Goal: Task Accomplishment & Management: Manage account settings

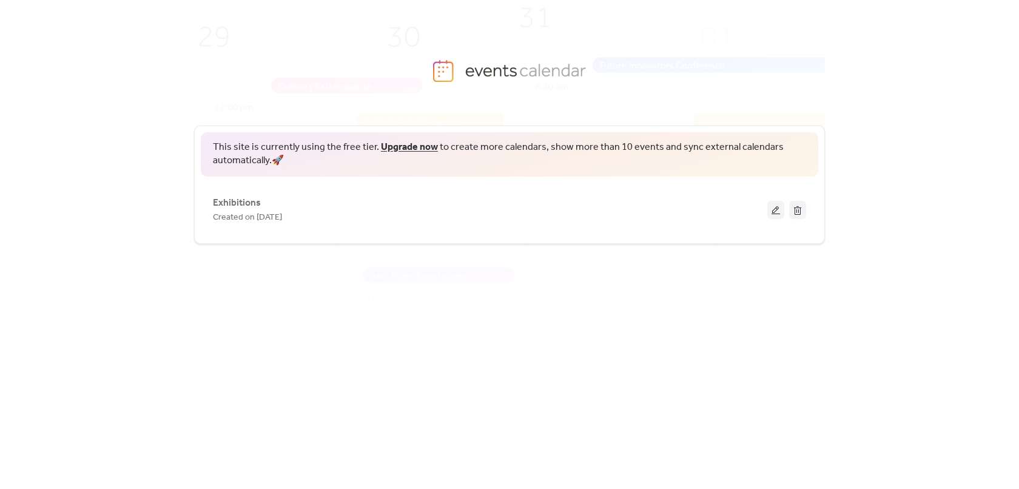
click at [825, 291] on div "This site is currently using the free tier. Upgrade now to create more calendar…" at bounding box center [509, 306] width 1019 height 364
click at [708, 59] on img at bounding box center [527, 185] width 820 height 406
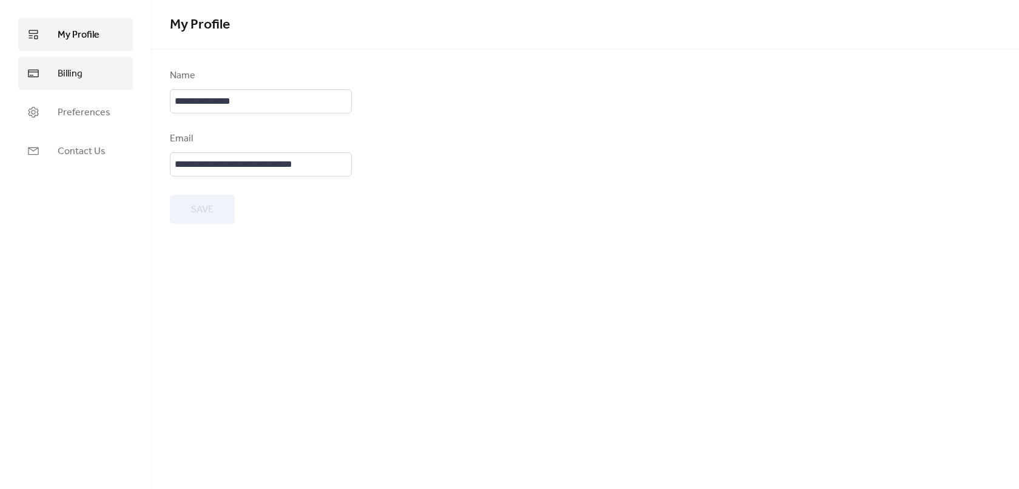
click at [73, 76] on span "Billing" at bounding box center [70, 74] width 25 height 15
